Goal: Task Accomplishment & Management: Manage account settings

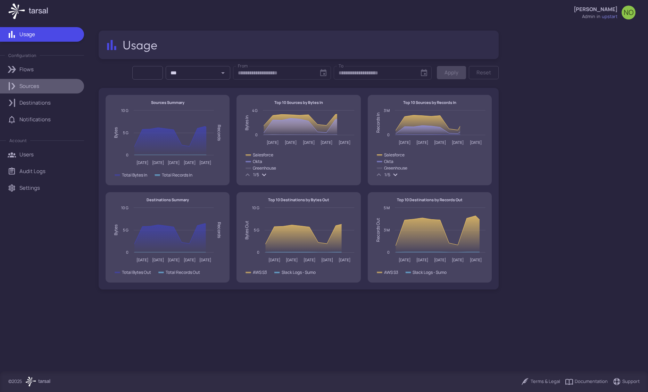
click at [30, 89] on p "Sources" at bounding box center [29, 86] width 20 height 8
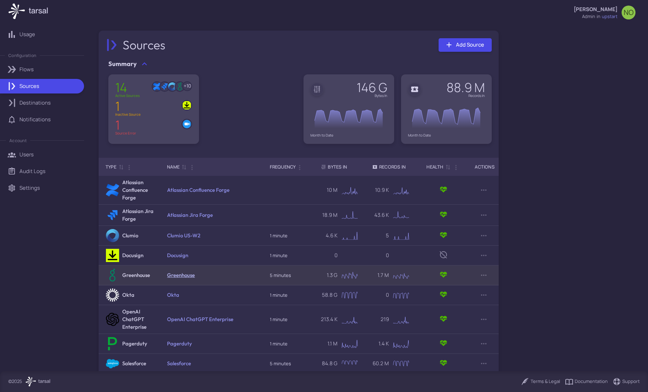
click at [182, 273] on link "Greenhouse" at bounding box center [181, 274] width 28 height 7
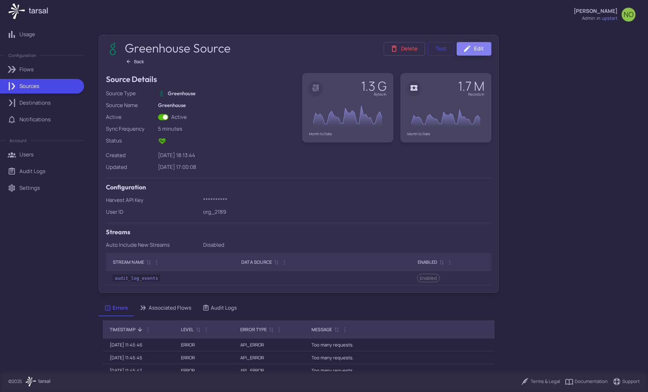
click at [469, 48] on icon at bounding box center [467, 48] width 8 height 8
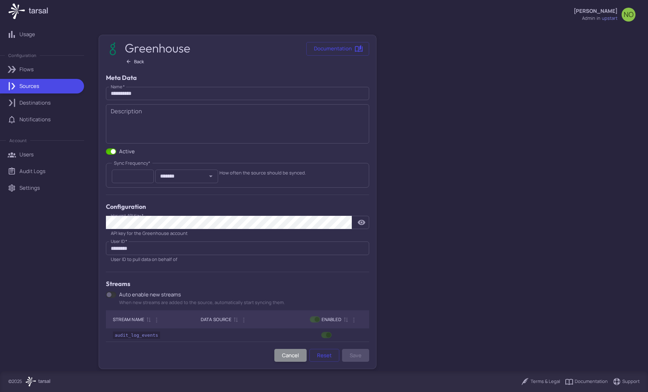
click at [138, 182] on input "*" at bounding box center [133, 176] width 42 height 14
type input "**"
click at [355, 355] on button "Save" at bounding box center [355, 354] width 27 height 13
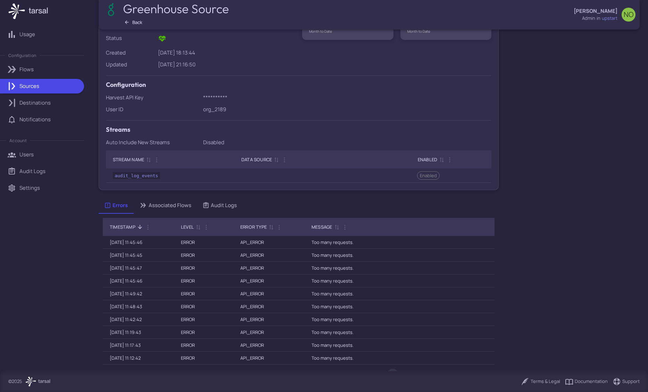
scroll to position [128, 0]
